Goal: Navigation & Orientation: Go to known website

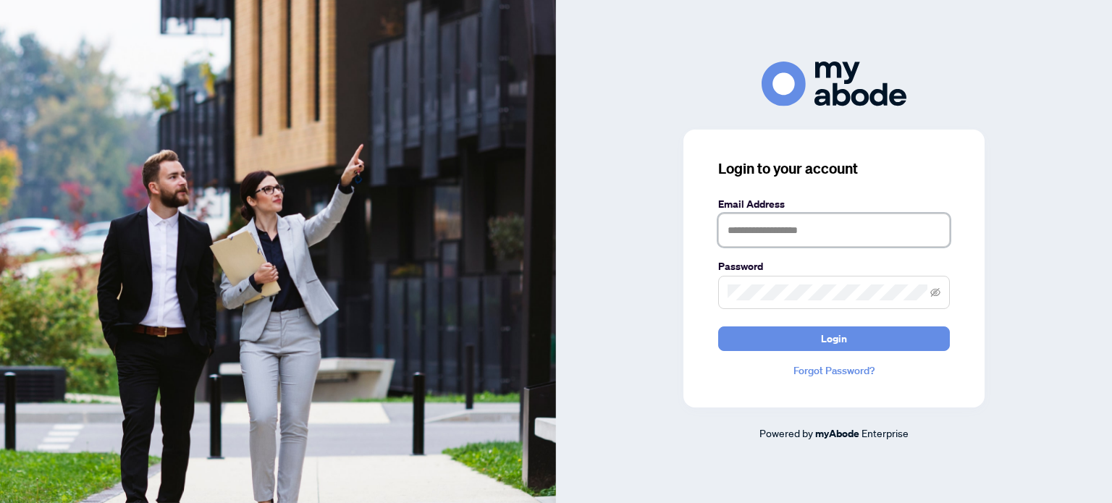
click at [889, 232] on input "text" at bounding box center [834, 230] width 232 height 33
type input "**********"
click at [866, 283] on span at bounding box center [834, 292] width 232 height 33
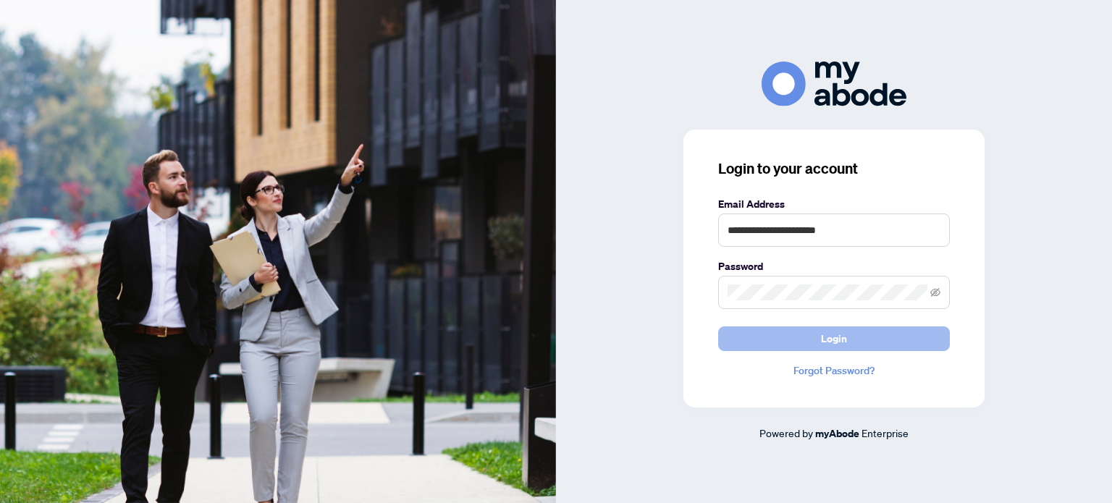
click at [890, 336] on button "Login" at bounding box center [834, 339] width 232 height 25
